Goal: Find contact information: Find contact information

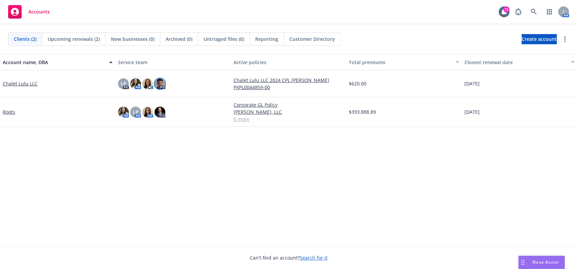
click at [162, 87] on img at bounding box center [159, 83] width 11 height 11
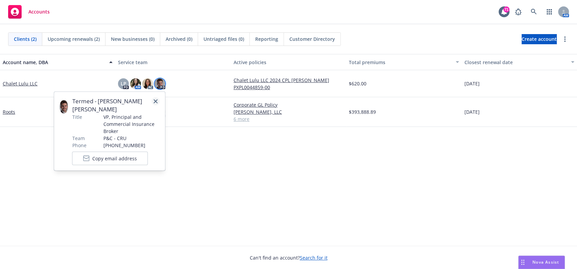
click at [155, 101] on icon "close" at bounding box center [155, 101] width 4 height 4
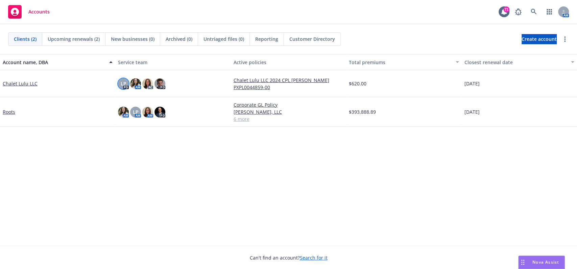
click at [126, 84] on div "LP" at bounding box center [123, 83] width 11 height 11
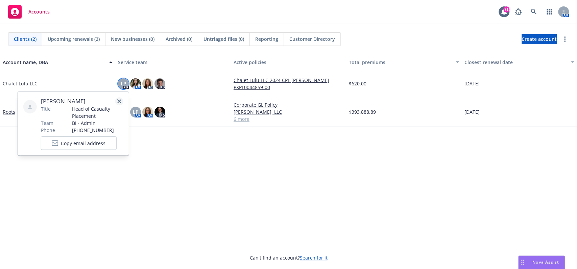
click at [117, 101] on icon "close" at bounding box center [119, 101] width 4 height 4
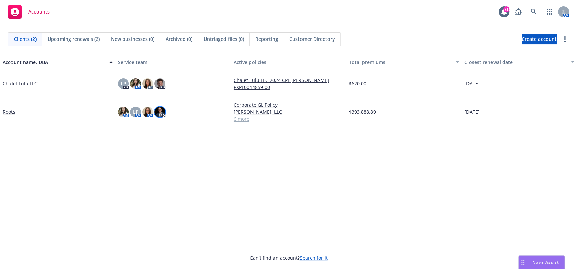
click at [161, 114] on img at bounding box center [159, 112] width 11 height 11
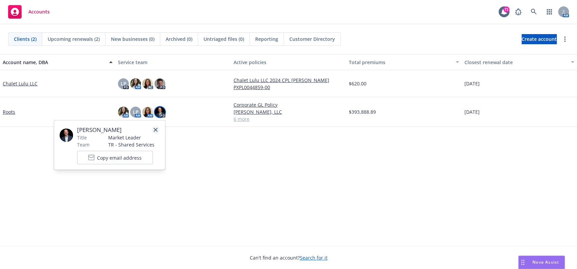
click at [156, 128] on icon "close" at bounding box center [155, 130] width 4 height 4
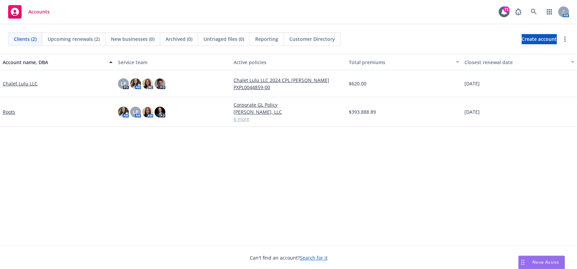
click at [11, 112] on link "Roots" at bounding box center [9, 111] width 13 height 7
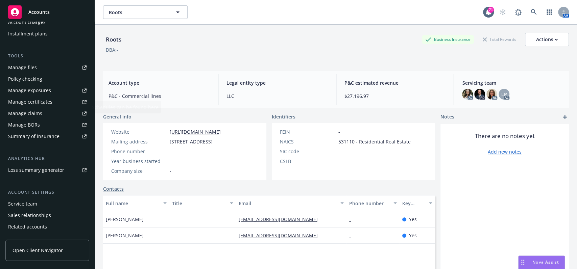
scroll to position [182, 0]
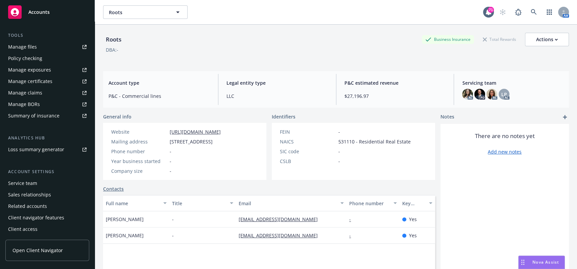
click at [30, 183] on div "Service team" at bounding box center [22, 183] width 29 height 11
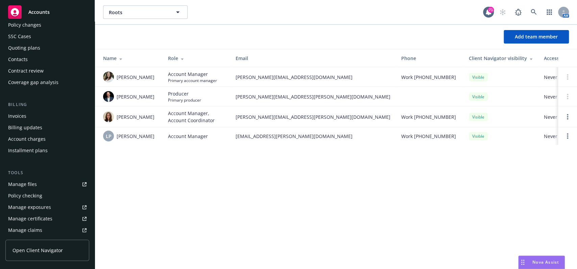
scroll to position [2, 0]
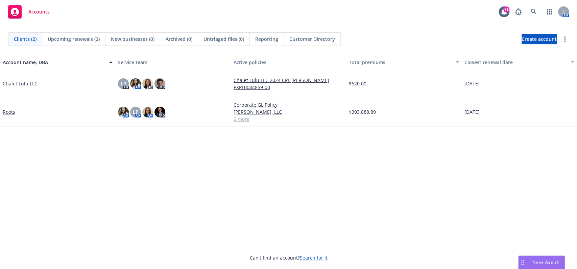
click at [28, 82] on link "Chalet Lulu LLC" at bounding box center [20, 83] width 35 height 7
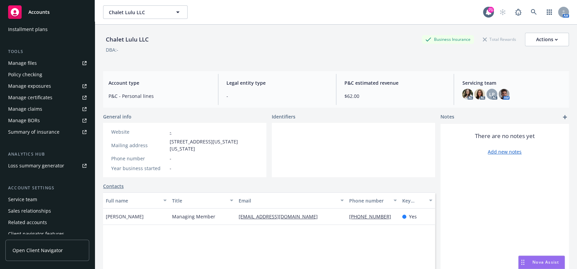
scroll to position [180, 0]
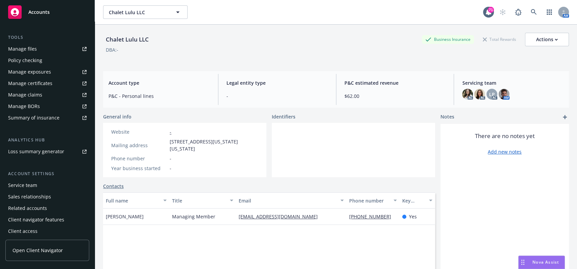
click at [34, 185] on div "Service team" at bounding box center [22, 185] width 29 height 11
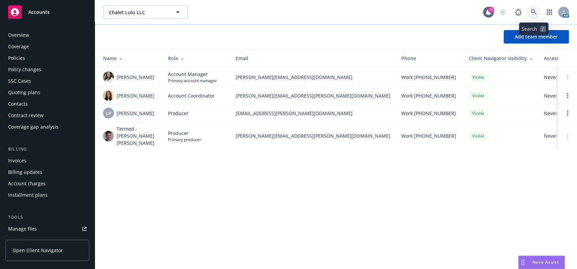
click at [532, 10] on icon at bounding box center [534, 12] width 6 height 6
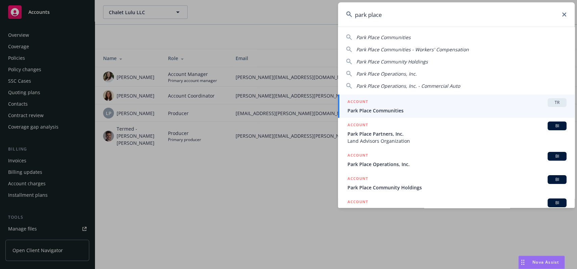
type input "park place"
click at [386, 110] on span "Park Place Communities" at bounding box center [456, 110] width 219 height 7
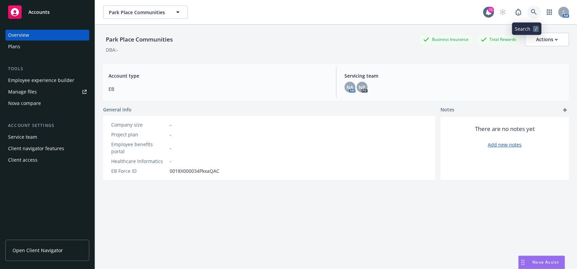
click at [531, 9] on icon at bounding box center [534, 12] width 6 height 6
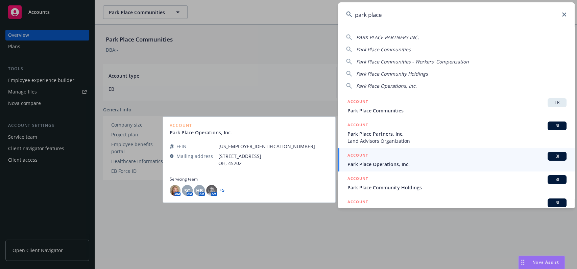
type input "park place"
click at [415, 158] on div "ACCOUNT BI" at bounding box center [456, 156] width 219 height 9
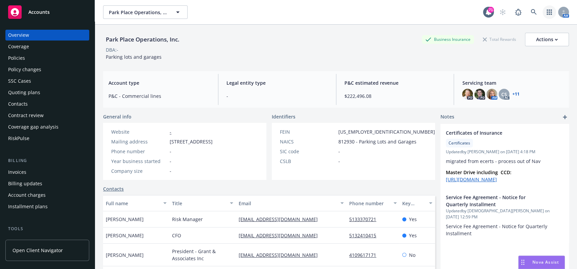
click at [545, 12] on link "button" at bounding box center [549, 12] width 14 height 14
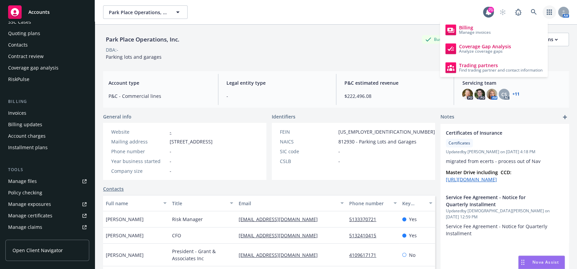
scroll to position [90, 0]
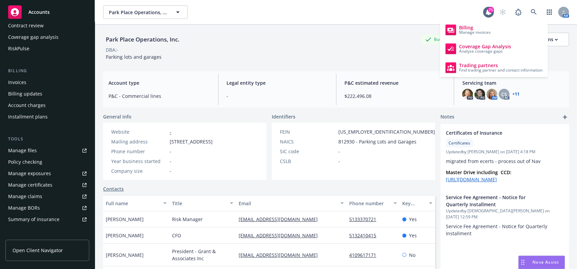
click at [52, 161] on div "Policy checking" at bounding box center [47, 162] width 78 height 11
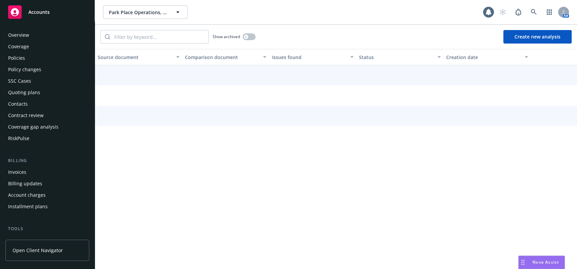
scroll to position [106, 0]
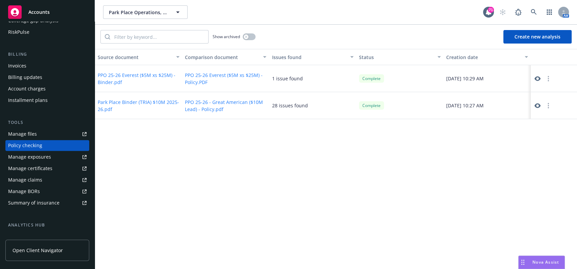
click at [537, 108] on icon at bounding box center [537, 106] width 6 height 6
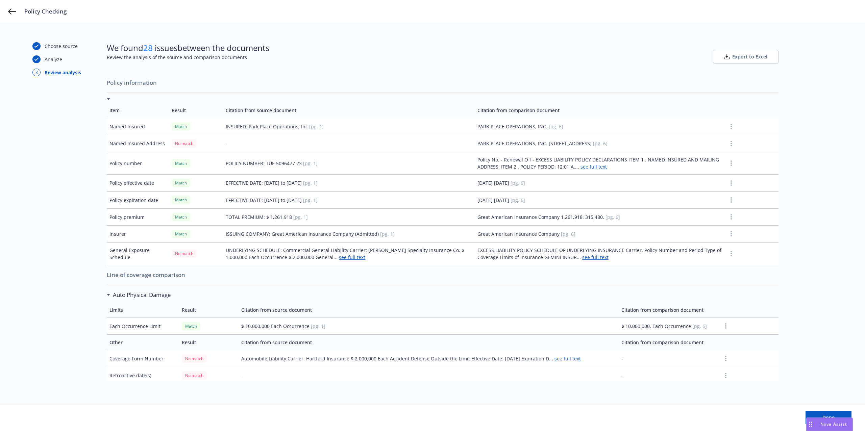
click at [577, 146] on button "button" at bounding box center [731, 144] width 8 height 8
click at [577, 126] on td at bounding box center [752, 126] width 54 height 17
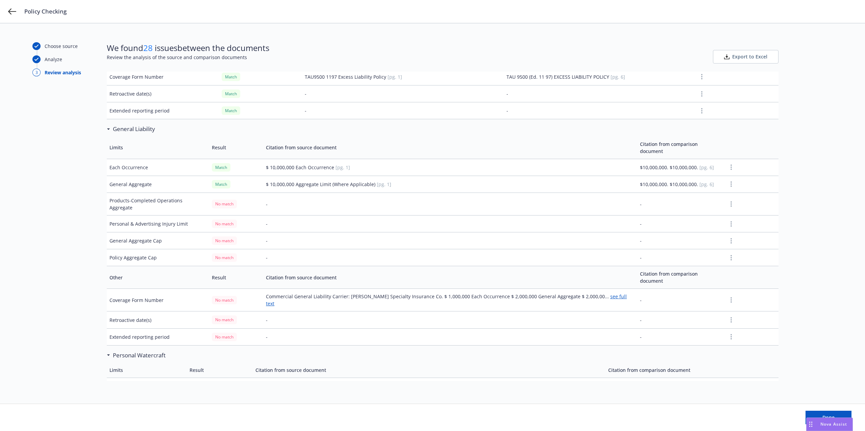
scroll to position [1712, 0]
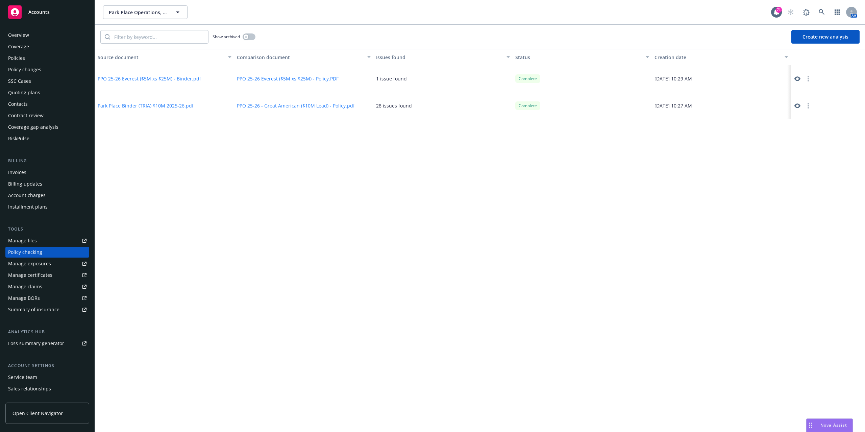
scroll to position [31, 0]
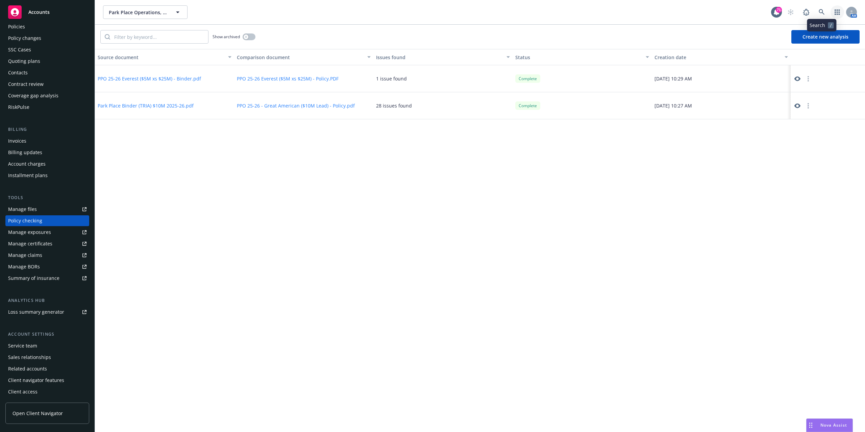
click at [833, 14] on link "button" at bounding box center [838, 12] width 14 height 14
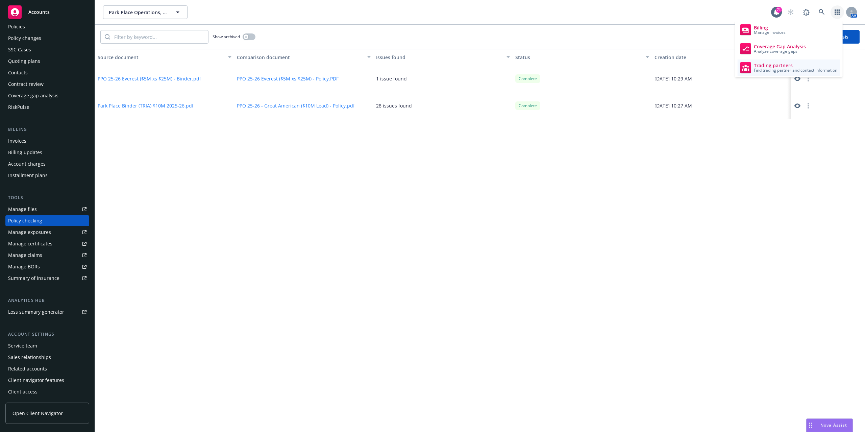
click at [775, 68] on span "Find trading partner and contact information" at bounding box center [795, 70] width 83 height 4
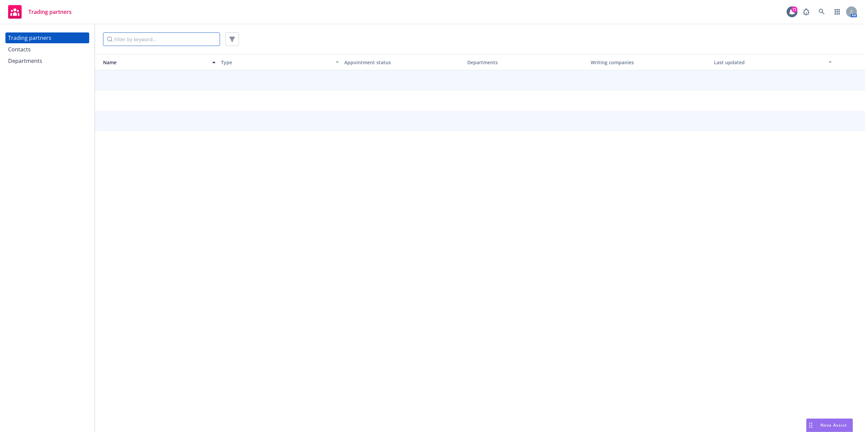
click at [170, 42] on input "Filter by keyword..." at bounding box center [161, 39] width 117 height 14
type input "travelers"
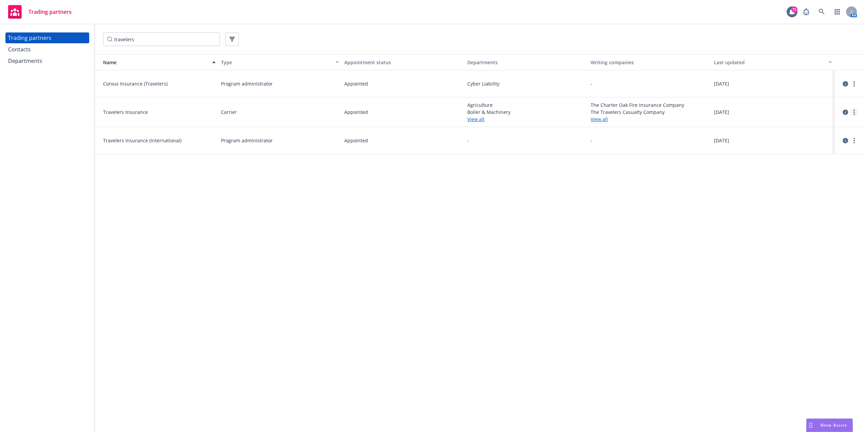
click at [852, 112] on link "more" at bounding box center [854, 112] width 8 height 8
click at [828, 127] on link "View contacts" at bounding box center [820, 126] width 75 height 14
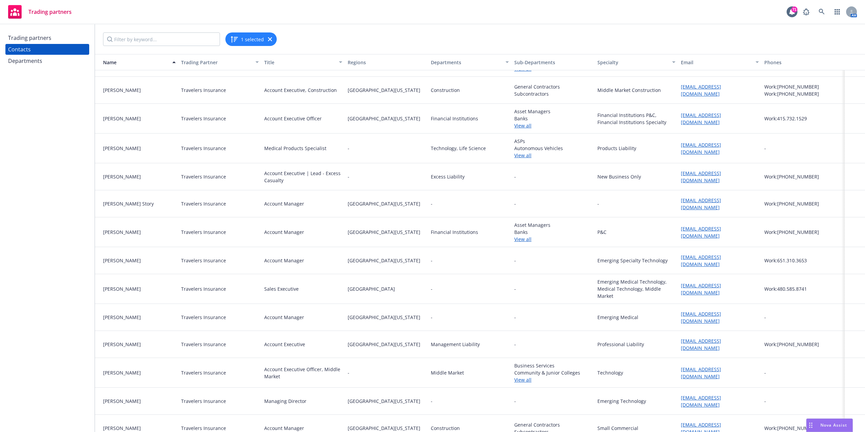
scroll to position [495, 0]
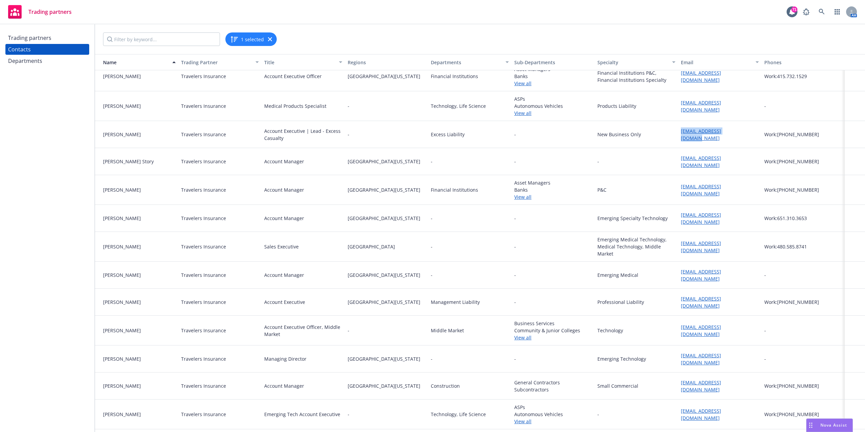
drag, startPoint x: 733, startPoint y: 136, endPoint x: 671, endPoint y: 135, distance: 62.2
click at [671, 135] on div "Johnny Williams Travelers Insurance Account Executive | Lead - Excess Casualty …" at bounding box center [480, 134] width 770 height 27
copy div "JCWILLI4@Travelers.com"
